Goal: Task Accomplishment & Management: Manage account settings

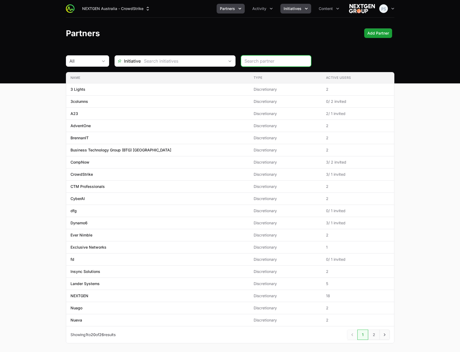
click at [292, 7] on span "Initiatives" at bounding box center [293, 8] width 18 height 5
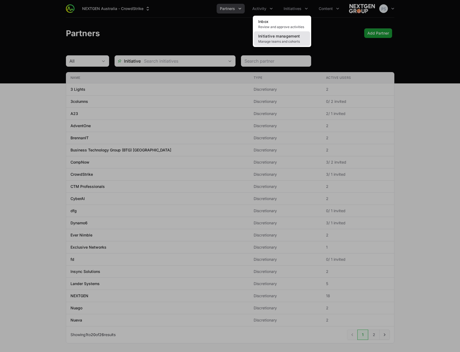
click at [291, 43] on span "Manage teams and cohorts" at bounding box center [282, 41] width 48 height 4
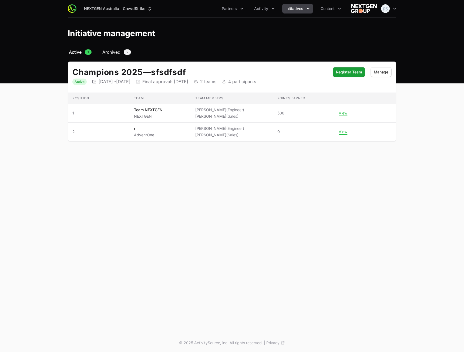
click at [122, 52] on link "Archived 2" at bounding box center [116, 52] width 31 height 6
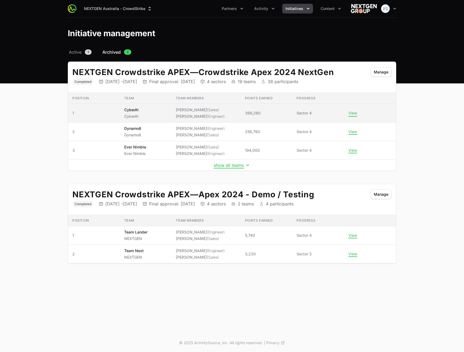
click at [349, 113] on button "View" at bounding box center [352, 113] width 9 height 5
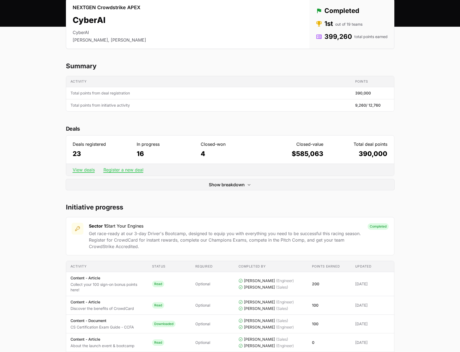
scroll to position [54, 0]
click at [84, 170] on link "View deals" at bounding box center [84, 169] width 22 height 5
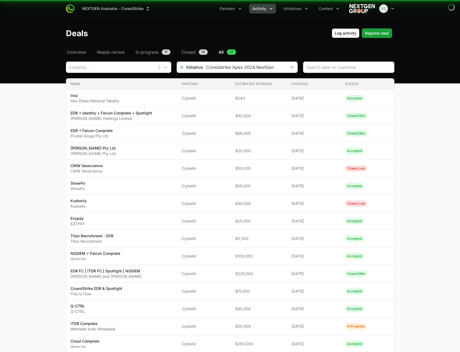
type input "CyberAI"
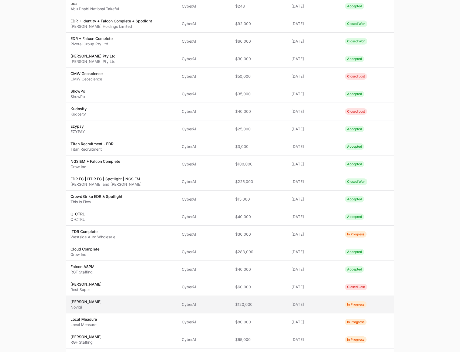
scroll to position [225, 0]
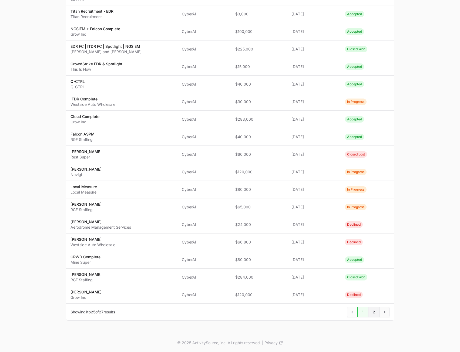
click at [372, 316] on span "2" at bounding box center [374, 312] width 12 height 10
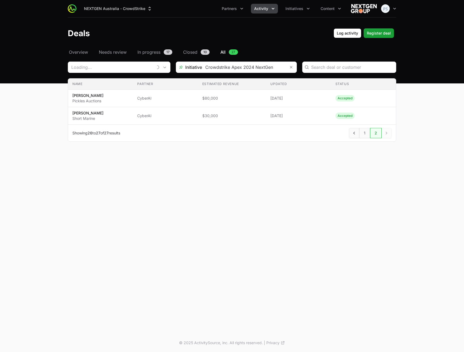
type input "CyberAI"
click at [365, 133] on span "1" at bounding box center [364, 133] width 11 height 10
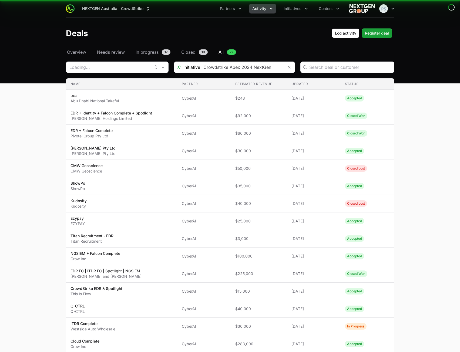
type input "CyberAI"
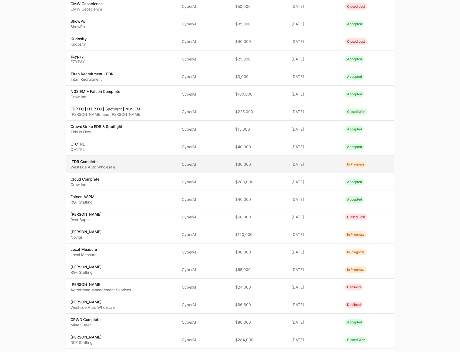
scroll to position [225, 0]
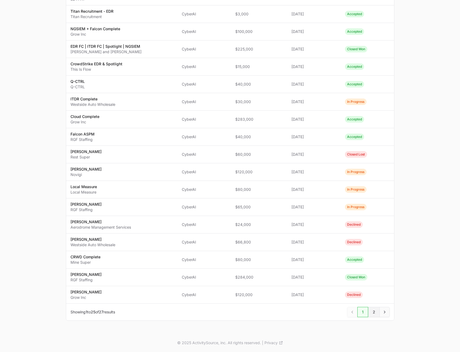
click at [374, 314] on span "2" at bounding box center [374, 312] width 12 height 10
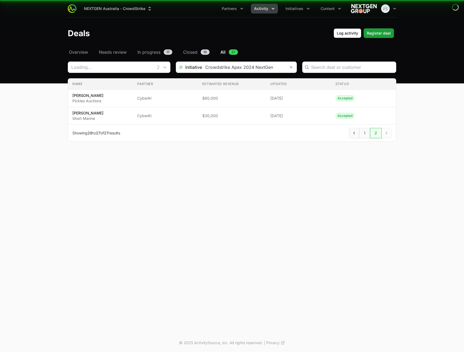
type input "CyberAI"
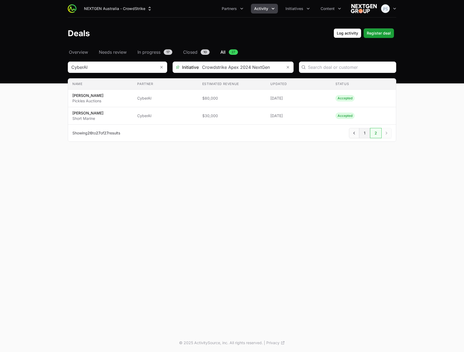
click at [365, 135] on span "1" at bounding box center [364, 133] width 11 height 10
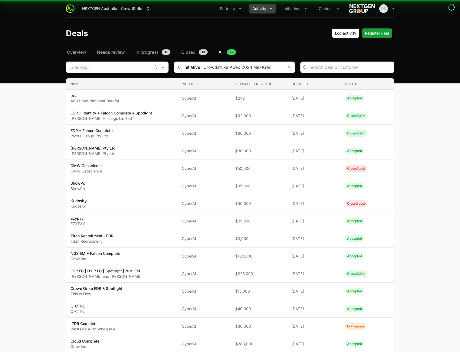
type input "CyberAI"
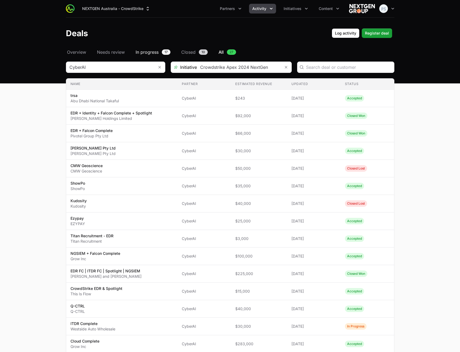
click at [153, 53] on span "In progress" at bounding box center [147, 52] width 23 height 6
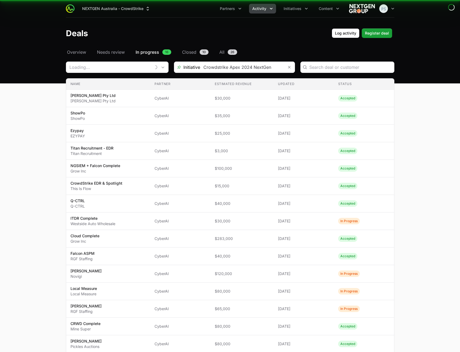
type input "CyberAI"
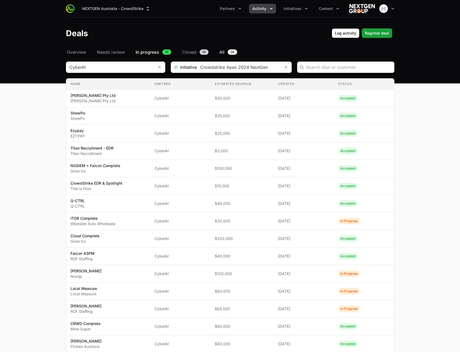
click at [223, 55] on span "All" at bounding box center [221, 52] width 5 height 6
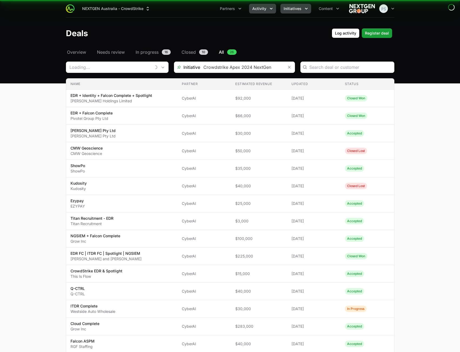
type input "CyberAI"
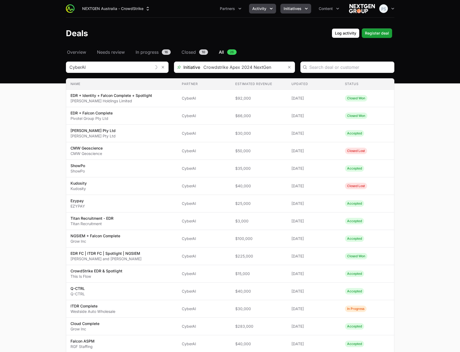
click at [304, 6] on button "Initiatives" at bounding box center [295, 9] width 31 height 10
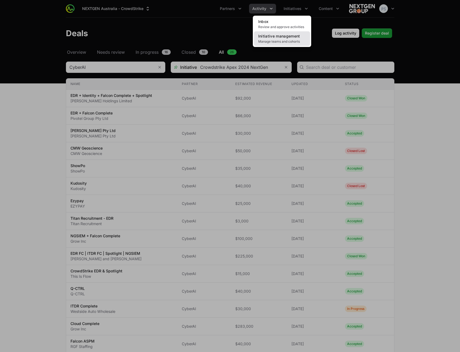
click at [284, 37] on span "Initiative management" at bounding box center [279, 36] width 42 height 5
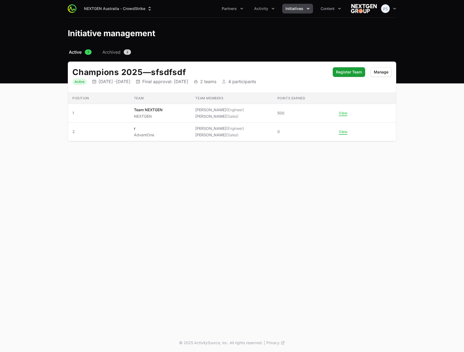
click at [291, 12] on button "Initiatives" at bounding box center [297, 9] width 31 height 10
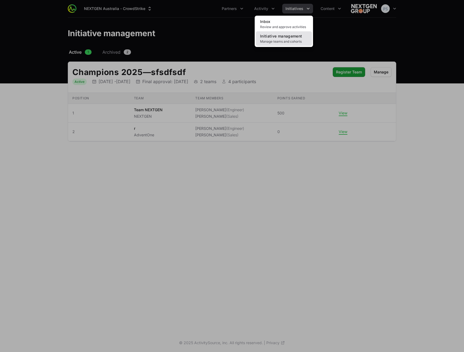
click at [276, 40] on span "Manage teams and cohorts" at bounding box center [284, 41] width 48 height 4
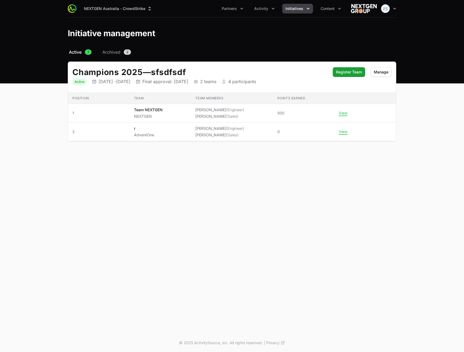
click at [95, 55] on nav "Active 1 Archived 2" at bounding box center [232, 52] width 328 height 6
click at [105, 51] on span "Archived" at bounding box center [111, 52] width 18 height 6
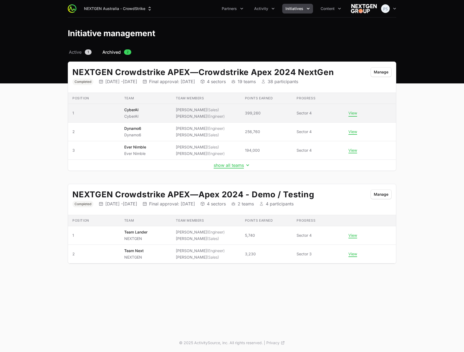
click at [356, 112] on button "View" at bounding box center [352, 113] width 9 height 5
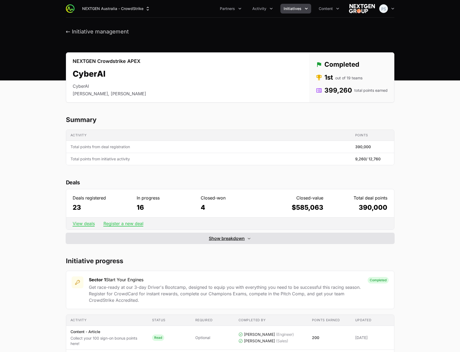
click at [226, 236] on span "Show breakdown" at bounding box center [227, 238] width 36 height 6
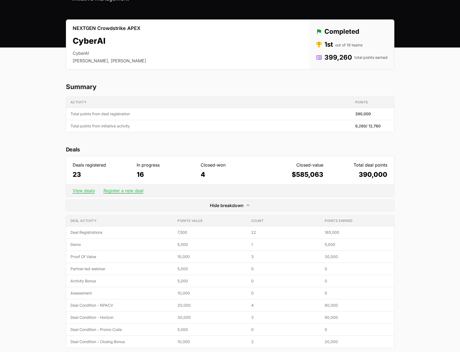
scroll to position [81, 0]
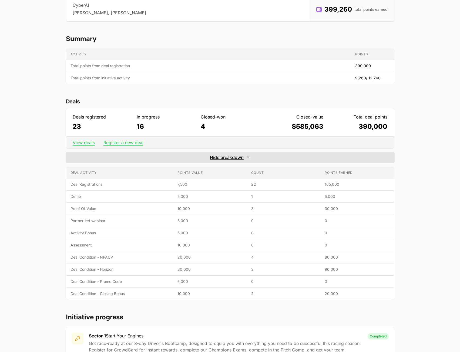
click at [228, 156] on span "Hide breakdown" at bounding box center [227, 157] width 34 height 6
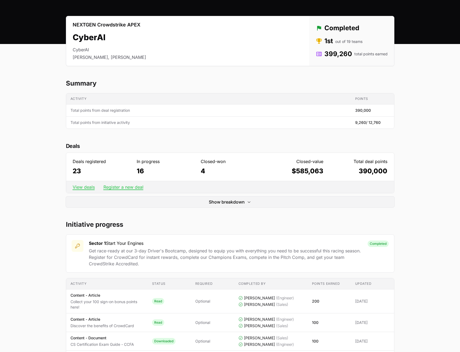
scroll to position [27, 0]
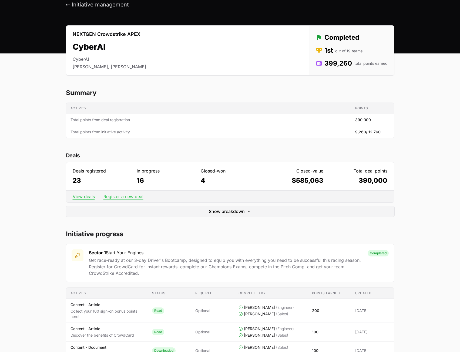
click at [85, 196] on link "View deals" at bounding box center [84, 196] width 22 height 5
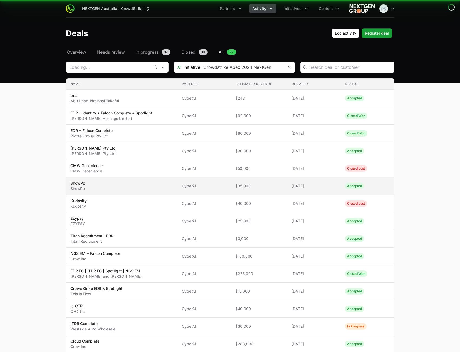
type input "CyberAI"
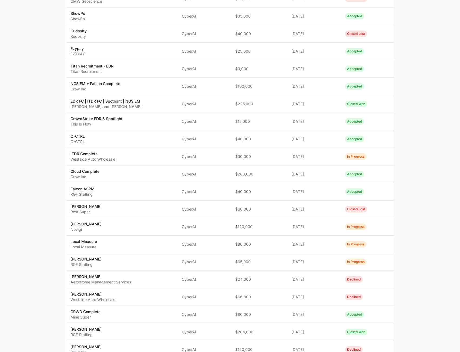
scroll to position [225, 0]
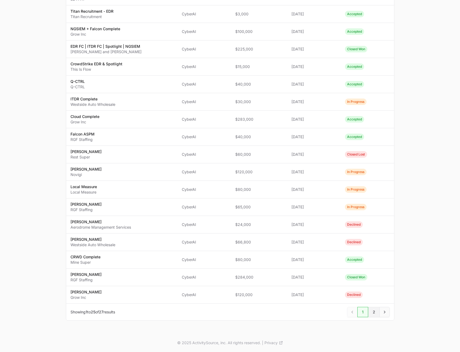
click at [375, 311] on span "2" at bounding box center [374, 312] width 12 height 10
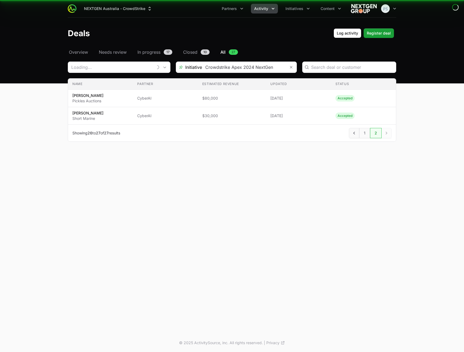
type input "CyberAI"
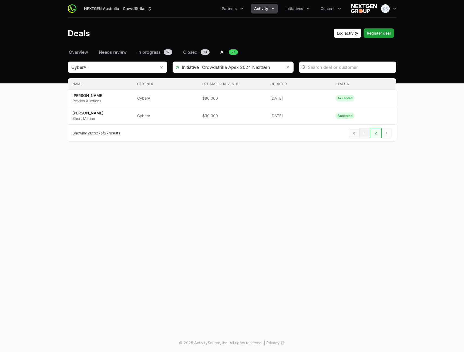
click at [363, 134] on span "1" at bounding box center [364, 133] width 11 height 10
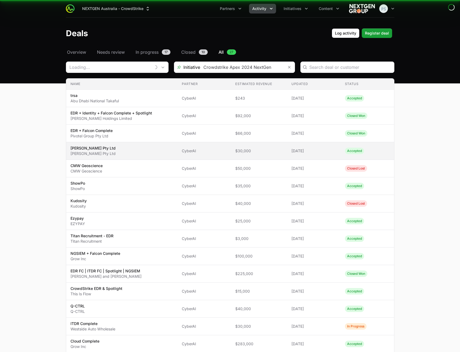
type input "CyberAI"
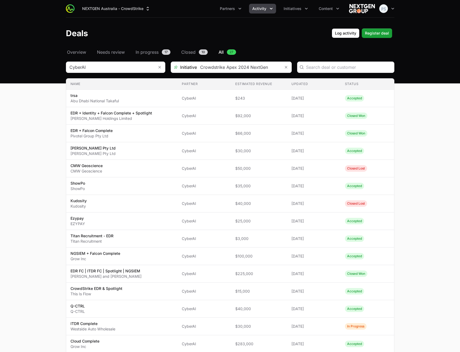
click at [208, 37] on div "Deals Log activity Register deal" at bounding box center [230, 33] width 328 height 10
click at [250, 71] on input "Deals Filters" at bounding box center [239, 67] width 84 height 11
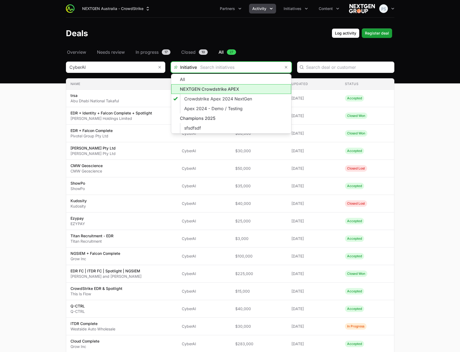
click at [232, 89] on li "NEXTGEN Crowdstrike APEX" at bounding box center [231, 89] width 120 height 10
type input "NEXTGEN Crowdstrike APEX"
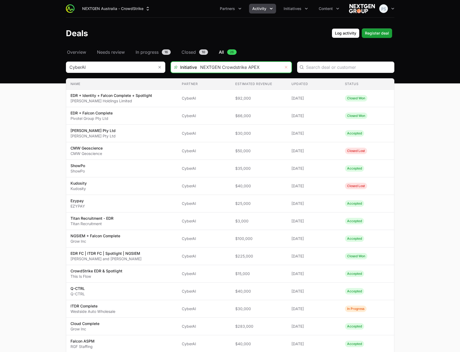
click at [286, 68] on icon "Remove" at bounding box center [286, 67] width 2 height 2
click at [251, 69] on input "Deals Filters" at bounding box center [239, 67] width 84 height 11
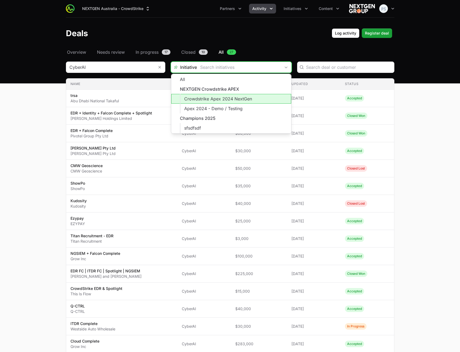
click at [227, 96] on li "Crowdstrike Apex 2024 NextGen" at bounding box center [231, 99] width 120 height 10
type input "Crowdstrike Apex 2024 NextGen"
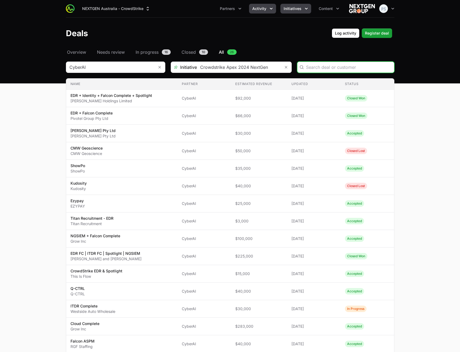
click at [294, 5] on button "Initiatives" at bounding box center [295, 9] width 31 height 10
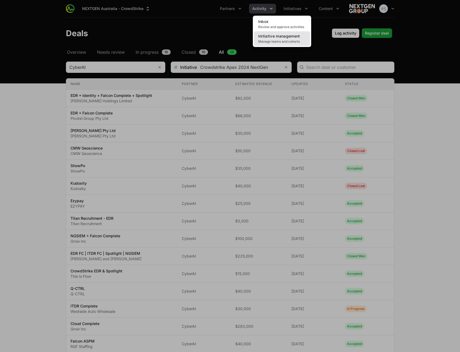
click at [285, 38] on span "Initiative management" at bounding box center [279, 36] width 42 height 5
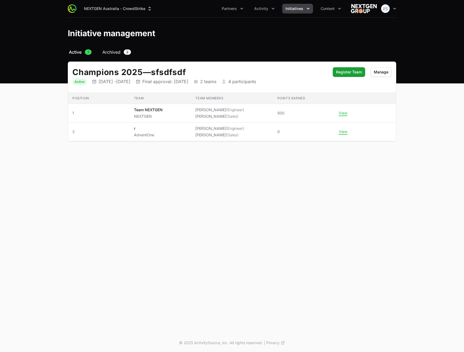
click at [111, 54] on span "Archived" at bounding box center [111, 52] width 18 height 6
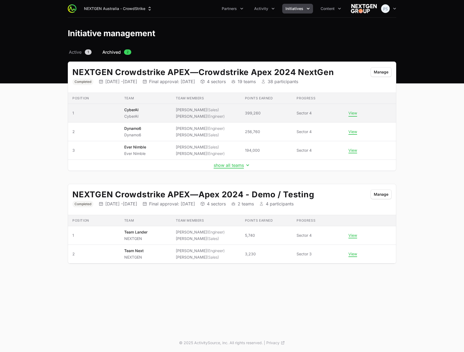
click at [352, 113] on button "View" at bounding box center [352, 113] width 9 height 5
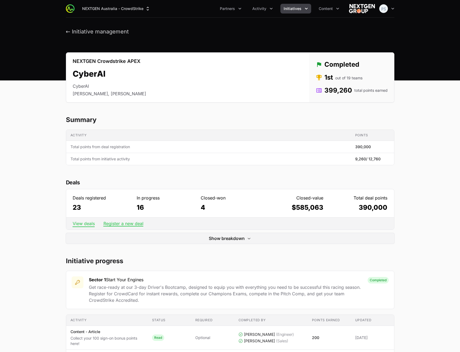
click at [86, 225] on link "View deals" at bounding box center [84, 223] width 22 height 5
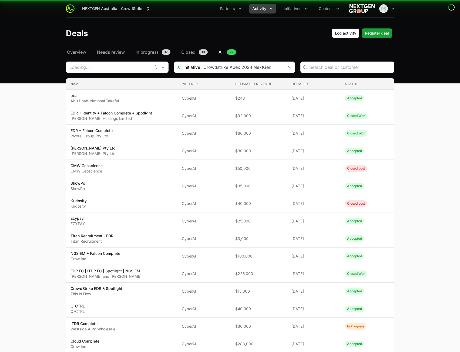
type input "CyberAI"
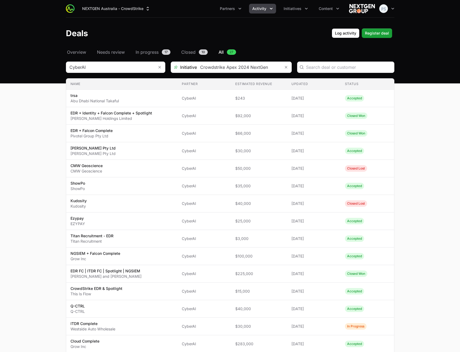
click at [444, 154] on main "Select a tab Overview Needs review In progress Closed All Overview Needs review…" at bounding box center [230, 304] width 460 height 510
click at [288, 68] on button "Remove" at bounding box center [286, 67] width 11 height 11
click at [285, 66] on div "Open" at bounding box center [286, 67] width 11 height 11
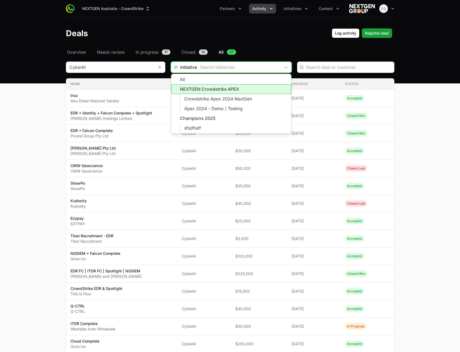
click at [241, 88] on li "NEXTGEN Crowdstrike APEX" at bounding box center [231, 89] width 120 height 10
type input "NEXTGEN Crowdstrike APEX"
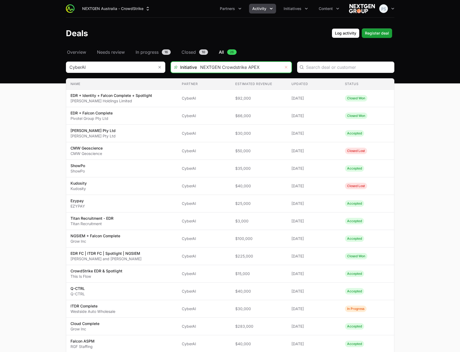
click at [286, 69] on button "Remove" at bounding box center [286, 67] width 11 height 11
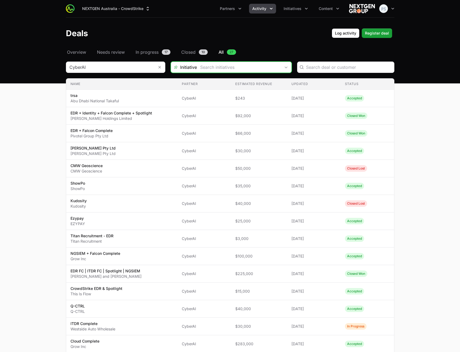
click at [253, 66] on input "Deals Filters" at bounding box center [239, 67] width 84 height 11
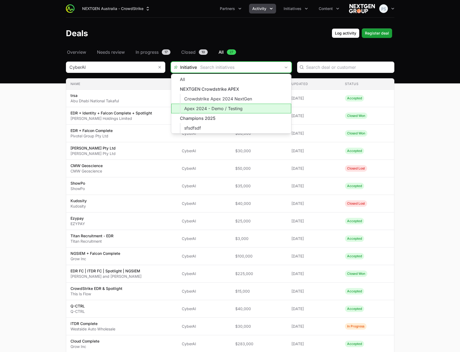
click at [234, 108] on li "Apex 2024 - Demo / Testing" at bounding box center [231, 109] width 120 height 10
type input "Apex 2024 - Demo / Testing"
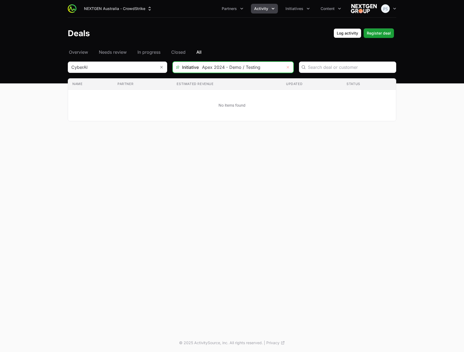
click at [286, 68] on button "Remove" at bounding box center [287, 67] width 11 height 11
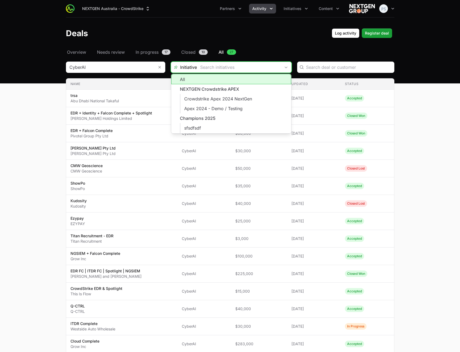
click at [251, 68] on input "Deals Filters" at bounding box center [239, 67] width 84 height 11
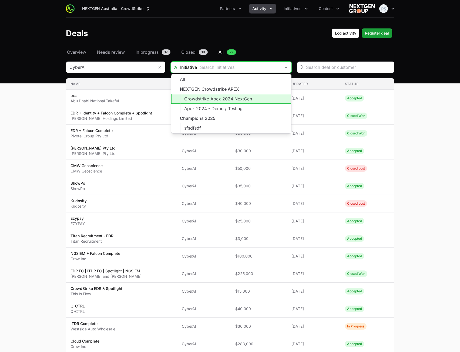
click at [227, 100] on li "Crowdstrike Apex 2024 NextGen" at bounding box center [231, 99] width 120 height 10
type input "Crowdstrike Apex 2024 NextGen"
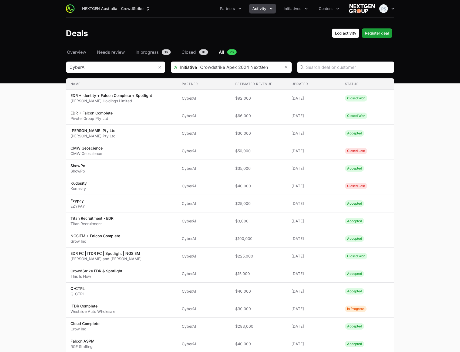
click at [436, 162] on main "Select a tab Overview Needs review In progress Closed All Overview Needs review…" at bounding box center [230, 304] width 460 height 510
click at [293, 10] on span "Initiatives" at bounding box center [293, 8] width 18 height 5
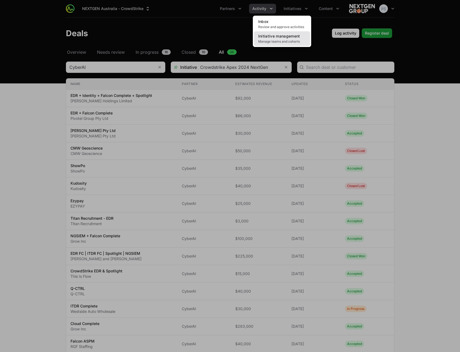
click at [278, 40] on span "Manage teams and cohorts" at bounding box center [282, 41] width 48 height 4
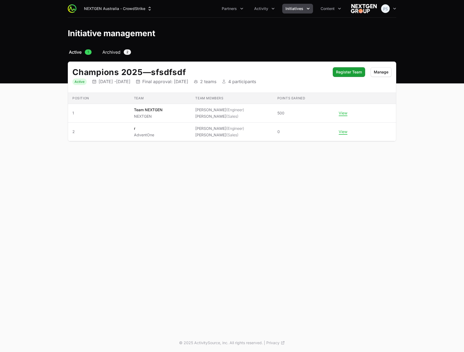
click at [115, 53] on span "Archived" at bounding box center [111, 52] width 18 height 6
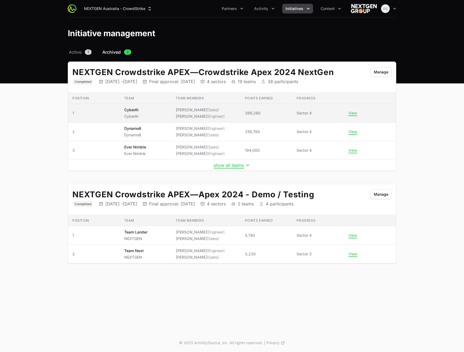
click at [163, 116] on span "CyberAI CyberAI" at bounding box center [145, 113] width 43 height 12
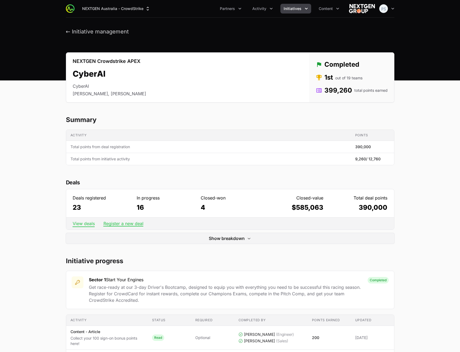
click at [84, 223] on link "View deals" at bounding box center [84, 223] width 22 height 5
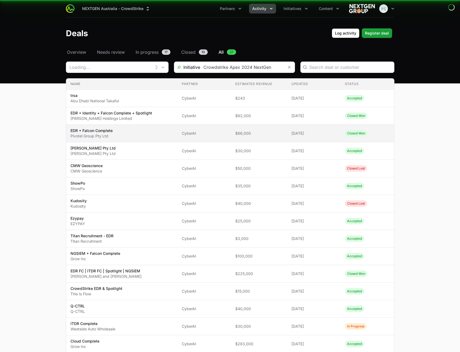
type input "CyberAI"
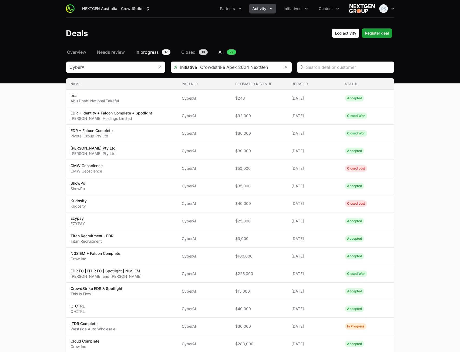
click at [146, 52] on span "In progress" at bounding box center [147, 52] width 23 height 6
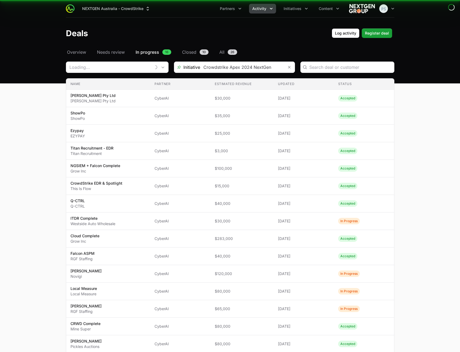
type input "CyberAI"
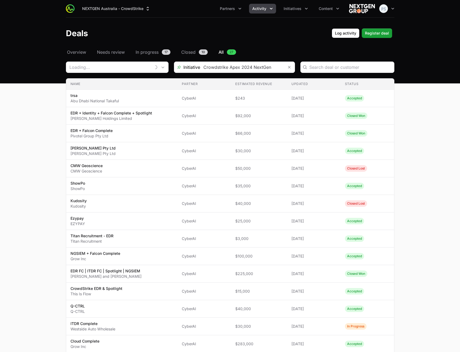
type input "CyberAI"
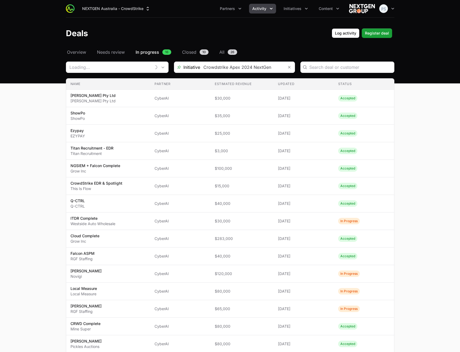
type input "CyberAI"
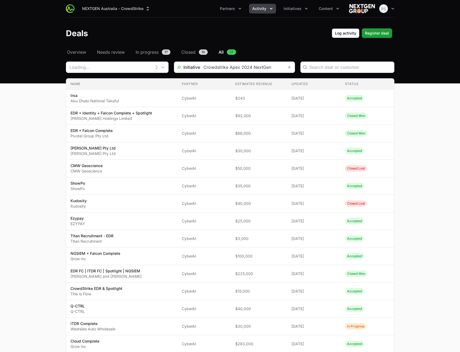
type input "CyberAI"
click at [227, 53] on link "All 27" at bounding box center [227, 52] width 20 height 6
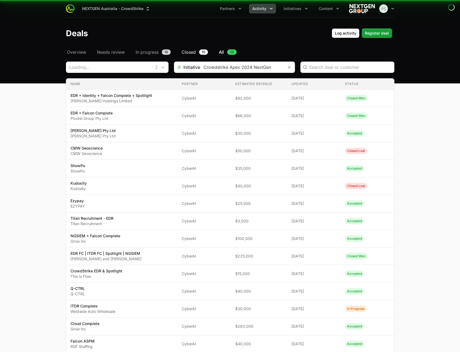
type input "CyberAI"
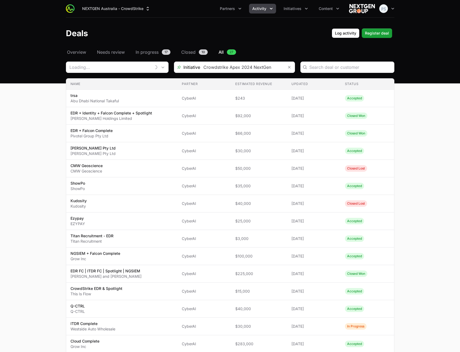
type input "CyberAI"
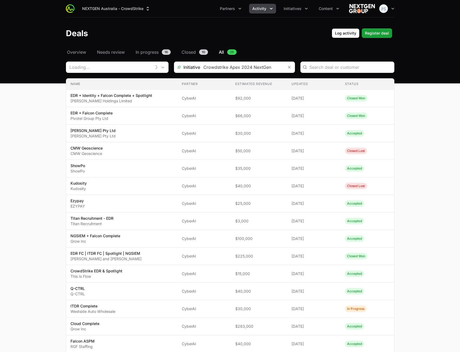
type input "CyberAI"
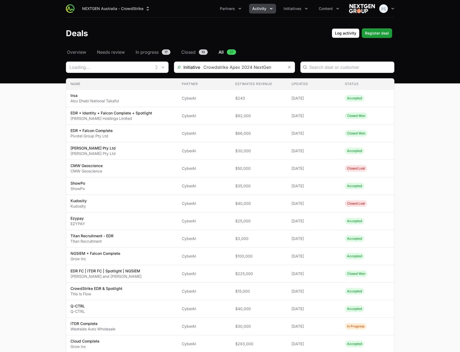
type input "CyberAI"
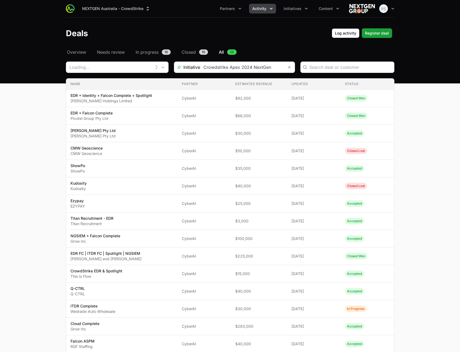
type input "CyberAI"
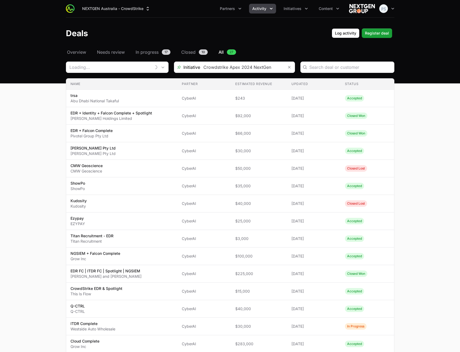
type input "CyberAI"
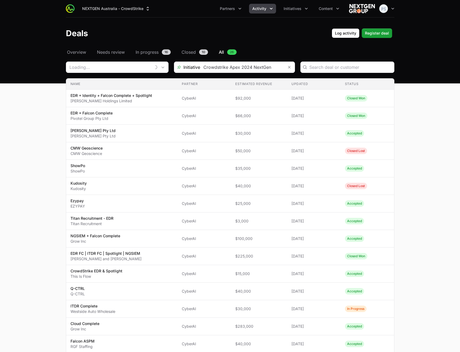
type input "CyberAI"
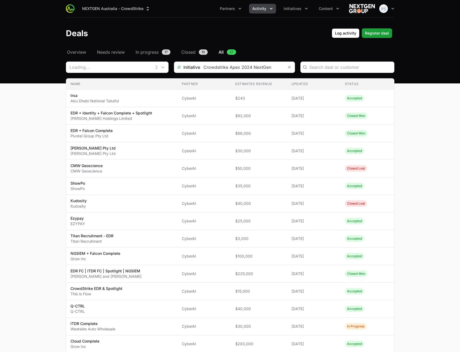
type input "CyberAI"
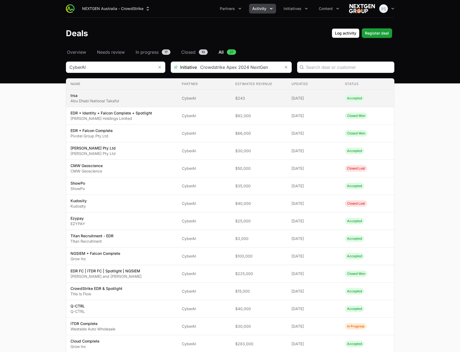
click at [162, 98] on span "trsa Abu Dhabi National Takaful" at bounding box center [121, 98] width 103 height 11
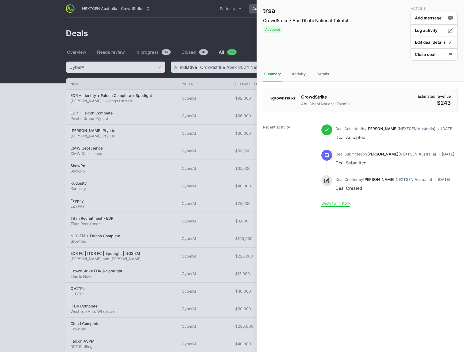
click at [336, 206] on button "Show full history" at bounding box center [335, 203] width 29 height 5
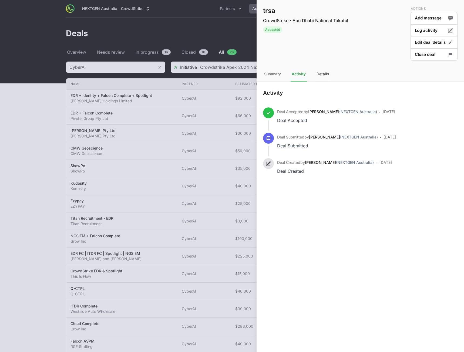
click at [328, 78] on div "Details" at bounding box center [322, 74] width 15 height 15
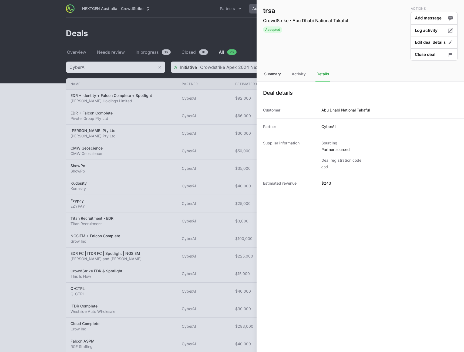
click at [291, 74] on div "Summary" at bounding box center [299, 74] width 16 height 15
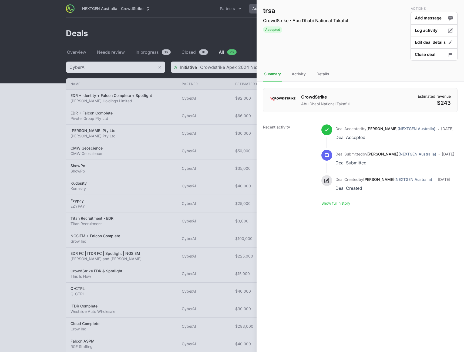
click at [124, 36] on div at bounding box center [232, 176] width 464 height 352
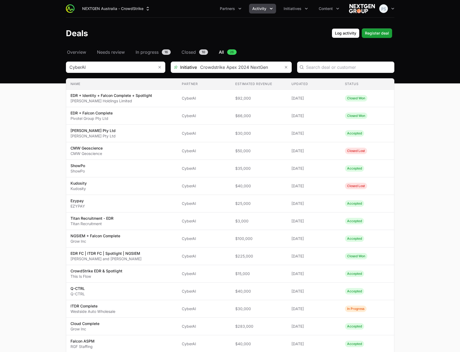
click at [258, 12] on button "Activity" at bounding box center [262, 9] width 27 height 10
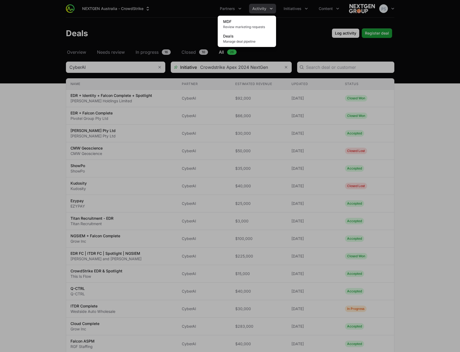
click at [184, 44] on div "Activity menu" at bounding box center [230, 176] width 460 height 352
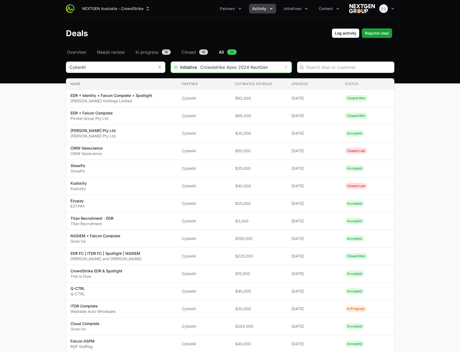
click at [286, 67] on icon "Remove" at bounding box center [286, 67] width 2 height 2
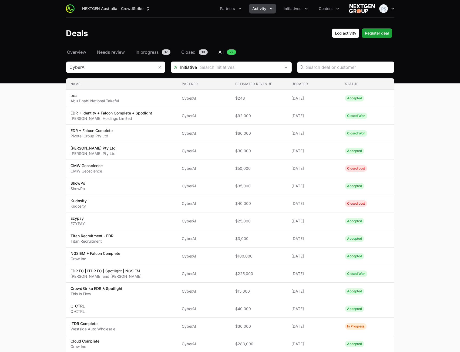
click at [272, 45] on header "Deals Log activity Register deal" at bounding box center [230, 33] width 460 height 31
click at [39, 224] on main "Select a tab Overview Needs review In progress Closed All Overview Needs review…" at bounding box center [230, 304] width 460 height 510
click at [220, 18] on header "Deals Log activity Register deal" at bounding box center [230, 33] width 460 height 31
click at [282, 10] on button "Initiatives" at bounding box center [295, 9] width 31 height 10
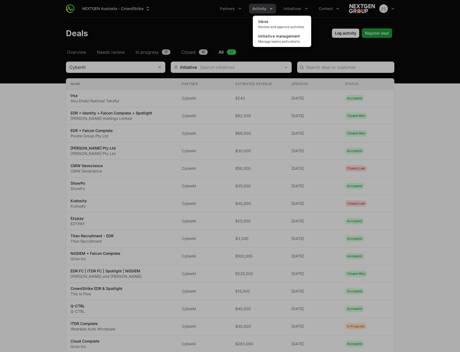
click at [277, 51] on div "Initiatives menu" at bounding box center [230, 176] width 460 height 352
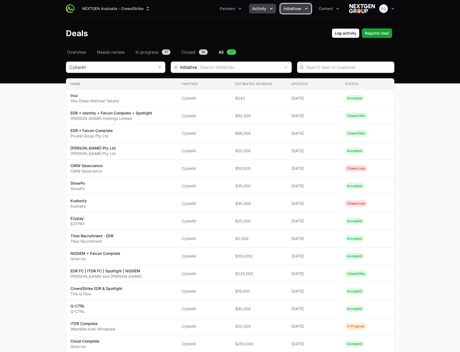
click at [289, 10] on span "Initiatives" at bounding box center [293, 8] width 18 height 5
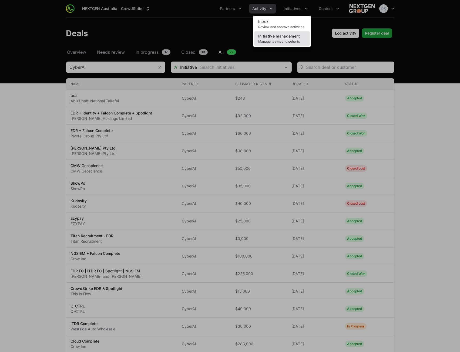
click at [279, 39] on link "Initiative management Manage teams and cohorts" at bounding box center [282, 38] width 56 height 15
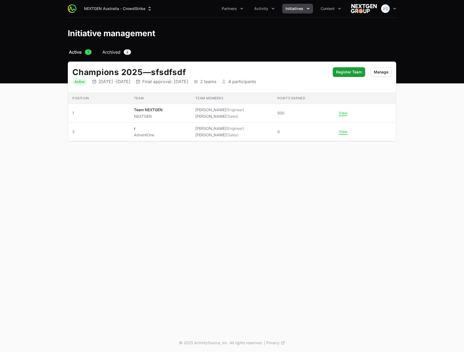
click at [114, 54] on span "Archived" at bounding box center [111, 52] width 18 height 6
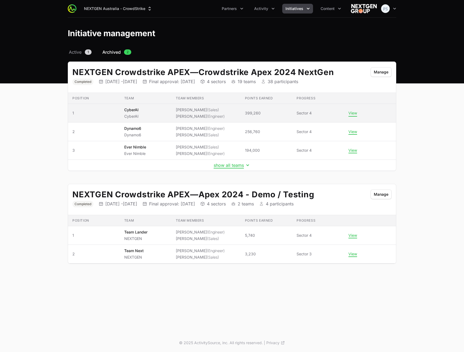
click at [351, 111] on button "View" at bounding box center [352, 113] width 9 height 5
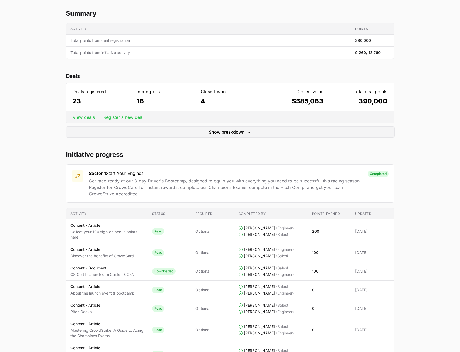
scroll to position [108, 0]
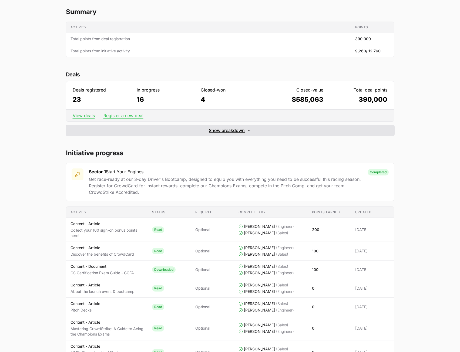
click at [216, 130] on span "Show breakdown" at bounding box center [227, 130] width 36 height 6
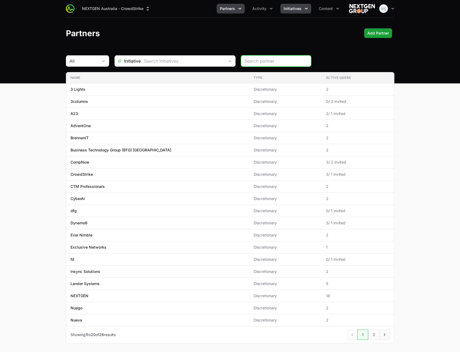
click at [292, 10] on span "Initiatives" at bounding box center [293, 8] width 18 height 5
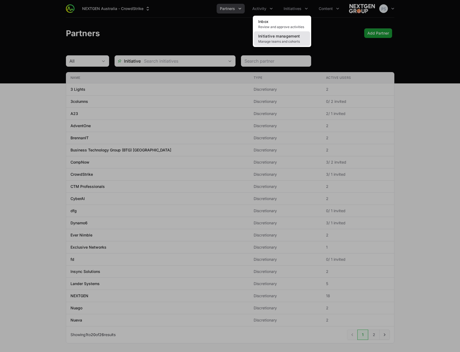
click at [288, 39] on link "Initiative management Manage teams and cohorts" at bounding box center [282, 38] width 56 height 15
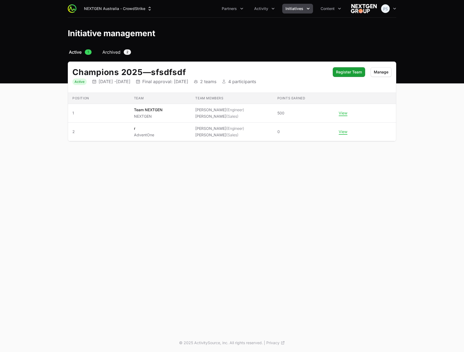
click at [108, 54] on span "Archived" at bounding box center [111, 52] width 18 height 6
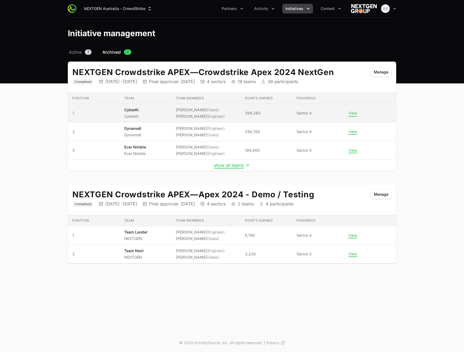
click at [347, 115] on td "View" at bounding box center [370, 113] width 52 height 19
click at [351, 114] on button "View" at bounding box center [352, 113] width 9 height 5
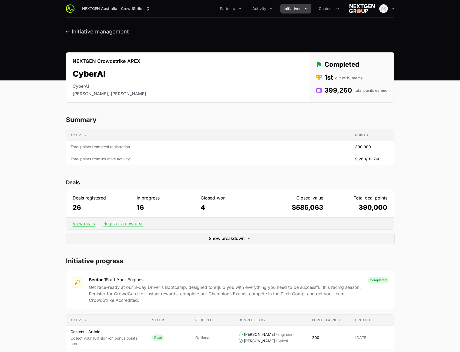
click at [85, 224] on link "View deals" at bounding box center [84, 223] width 22 height 5
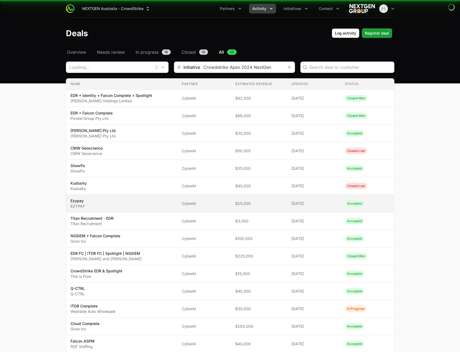
type input "CyberAI"
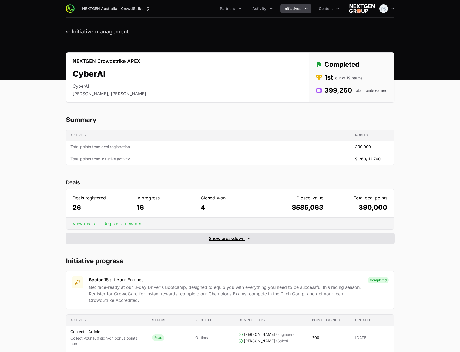
click at [232, 239] on span "Show breakdown" at bounding box center [227, 238] width 36 height 6
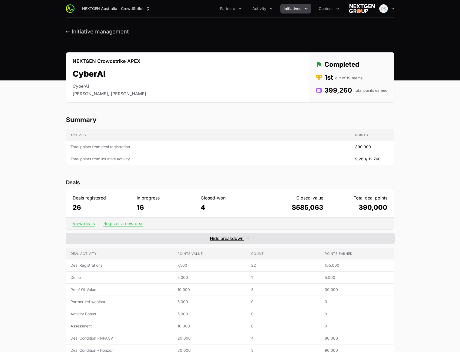
click at [232, 237] on span "Hide breakdown" at bounding box center [227, 238] width 34 height 6
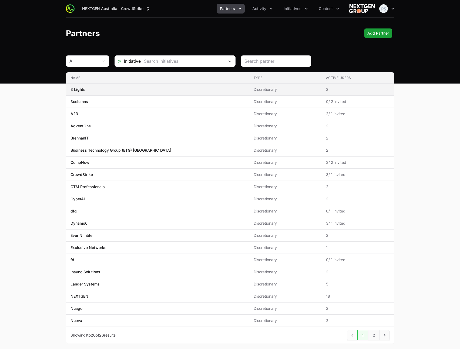
click at [146, 87] on span "3 Lights" at bounding box center [157, 89] width 174 height 5
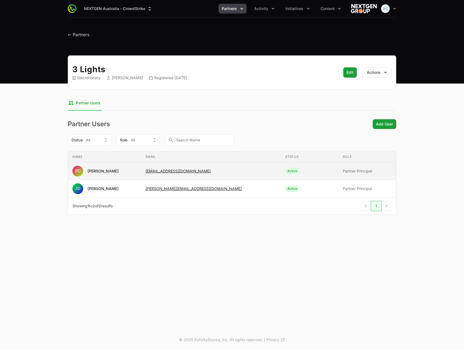
click at [292, 175] on td "Status Active" at bounding box center [310, 171] width 58 height 18
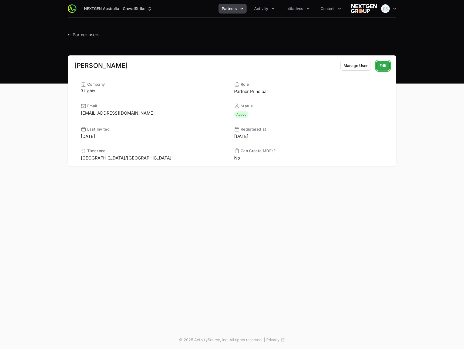
click at [381, 65] on span "Edit" at bounding box center [382, 65] width 7 height 6
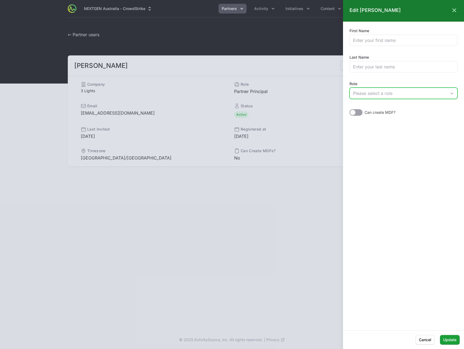
click at [388, 93] on div "Please select a role" at bounding box center [399, 93] width 93 height 6
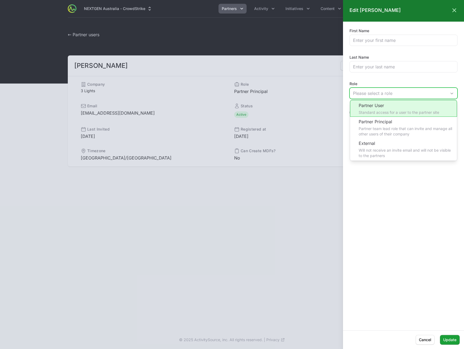
click at [389, 112] on li "Partner User Standard access for a user to the partner site" at bounding box center [403, 108] width 107 height 17
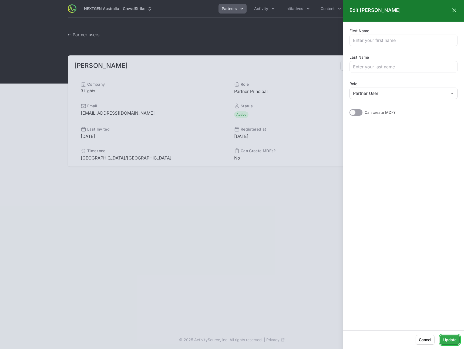
click at [454, 341] on span "Update" at bounding box center [449, 339] width 13 height 6
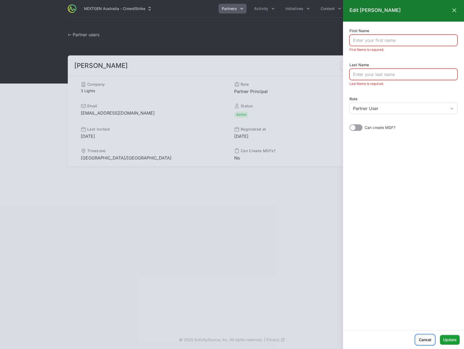
click at [423, 339] on span "Cancel" at bounding box center [425, 339] width 12 height 6
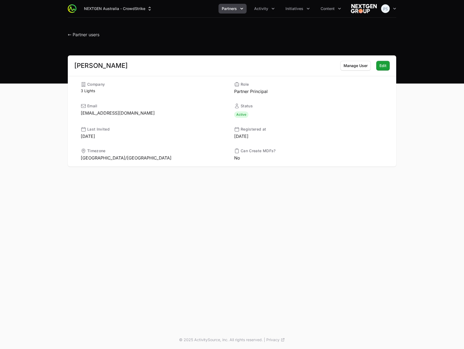
click at [304, 32] on div "← Partner users" at bounding box center [232, 33] width 328 height 10
click at [384, 67] on span "Edit" at bounding box center [382, 65] width 7 height 6
